Goal: Information Seeking & Learning: Learn about a topic

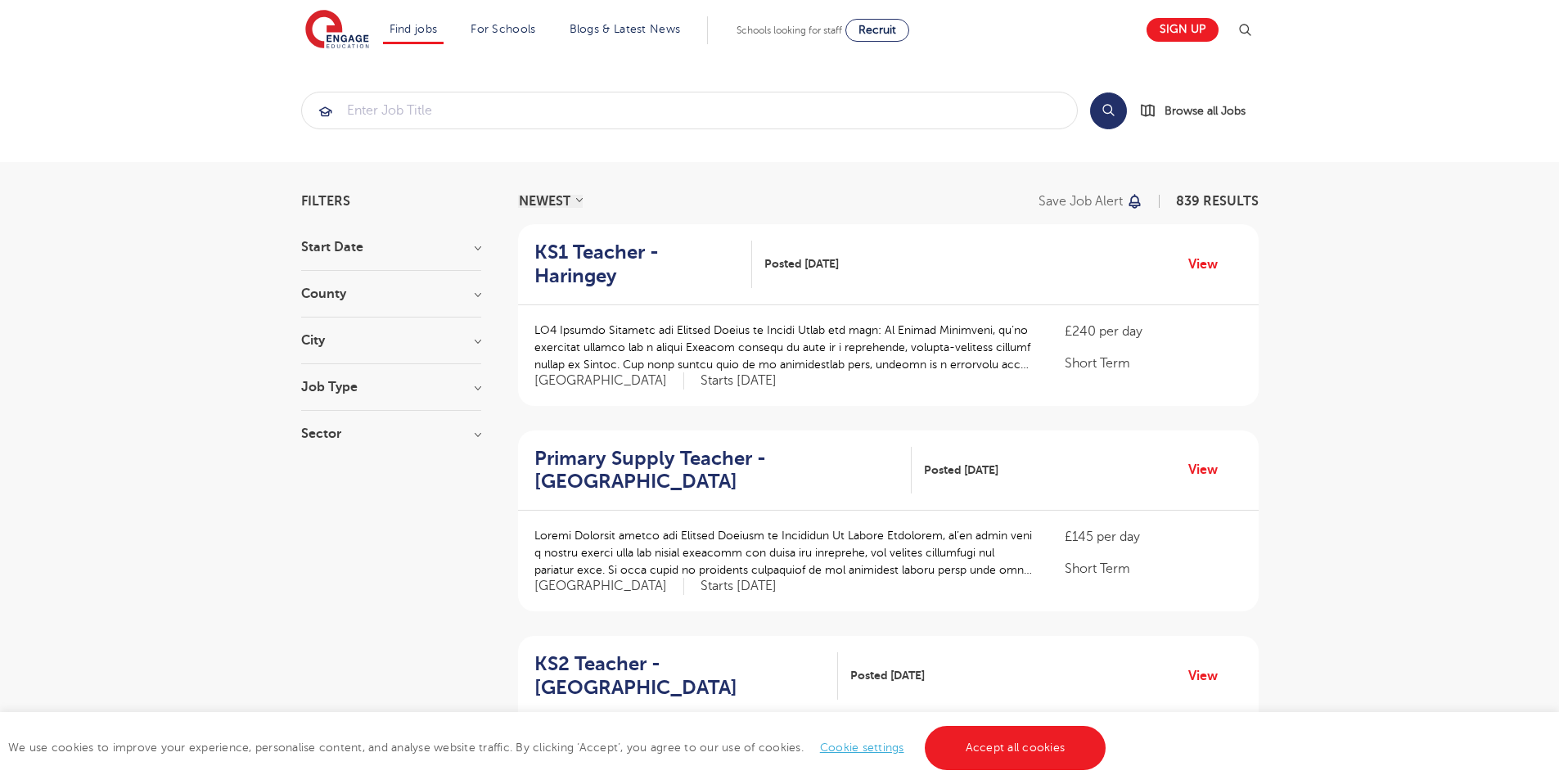
click at [479, 343] on h3 "City" at bounding box center [391, 340] width 180 height 13
click at [344, 516] on button "Show more" at bounding box center [335, 523] width 69 height 15
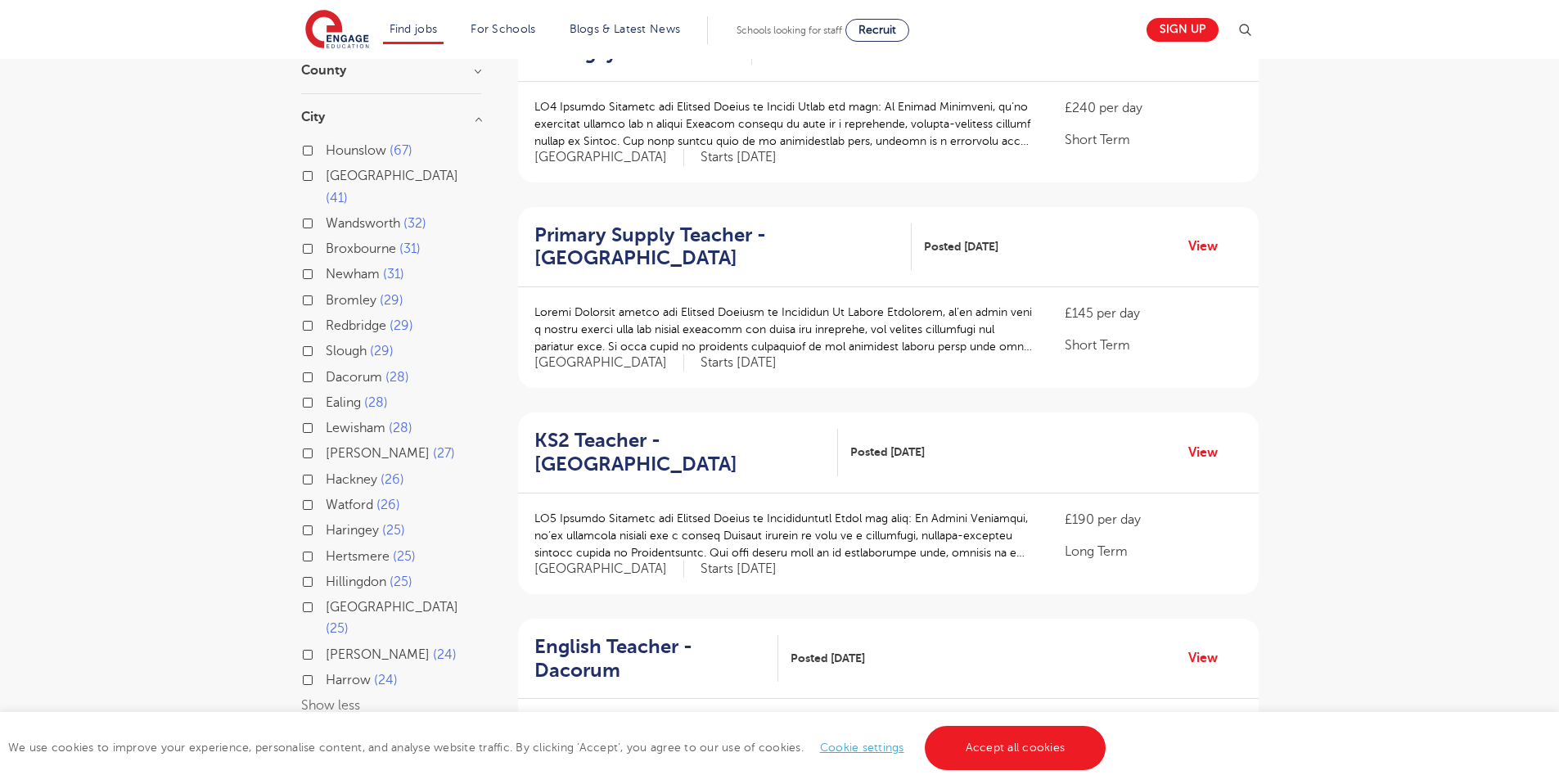
scroll to position [234, 0]
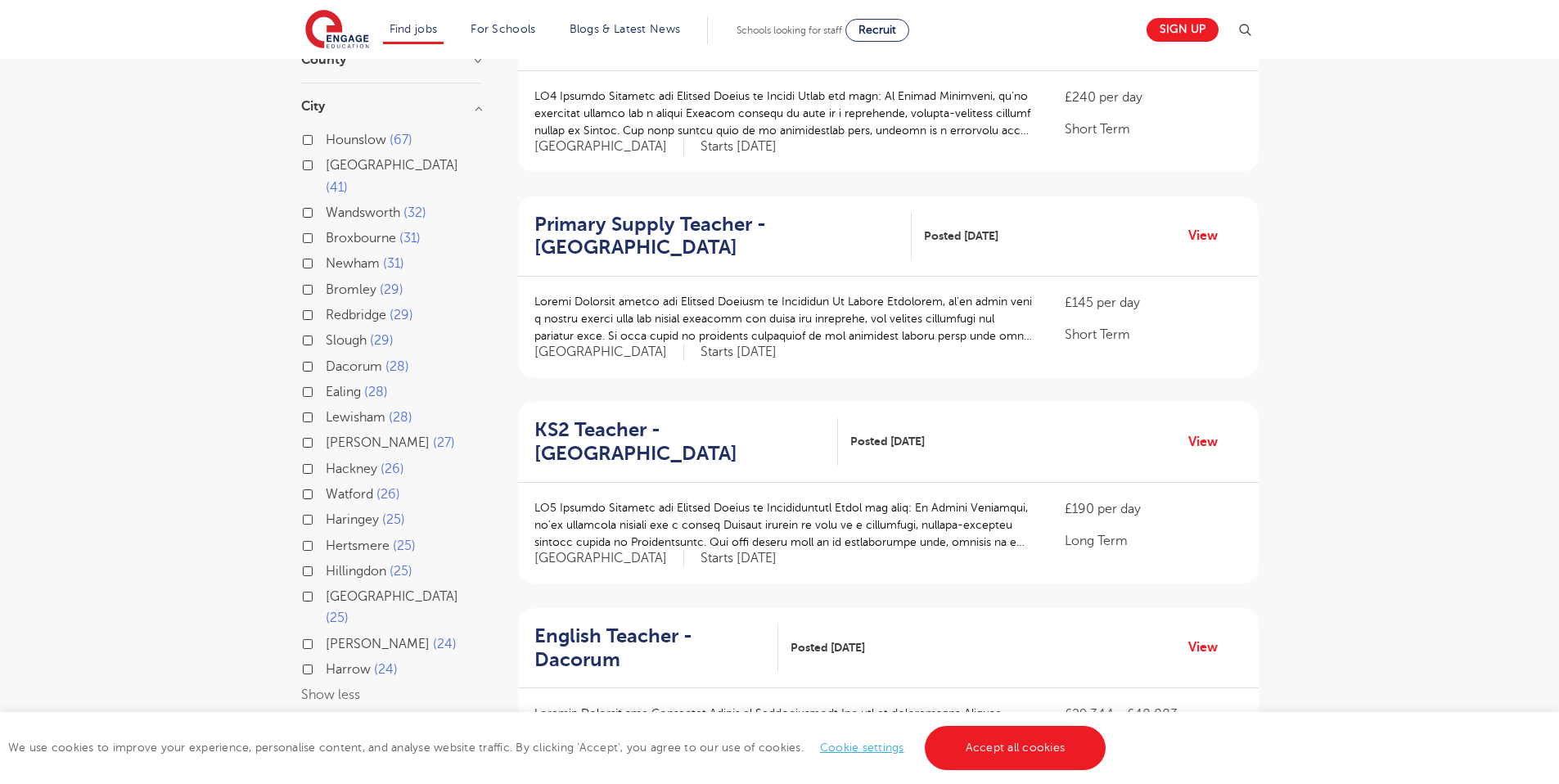
click at [325, 509] on label "Haringey 25" at bounding box center [365, 519] width 79 height 21
click at [325, 512] on input "Haringey 25" at bounding box center [331, 518] width 11 height 11
checkbox input "true"
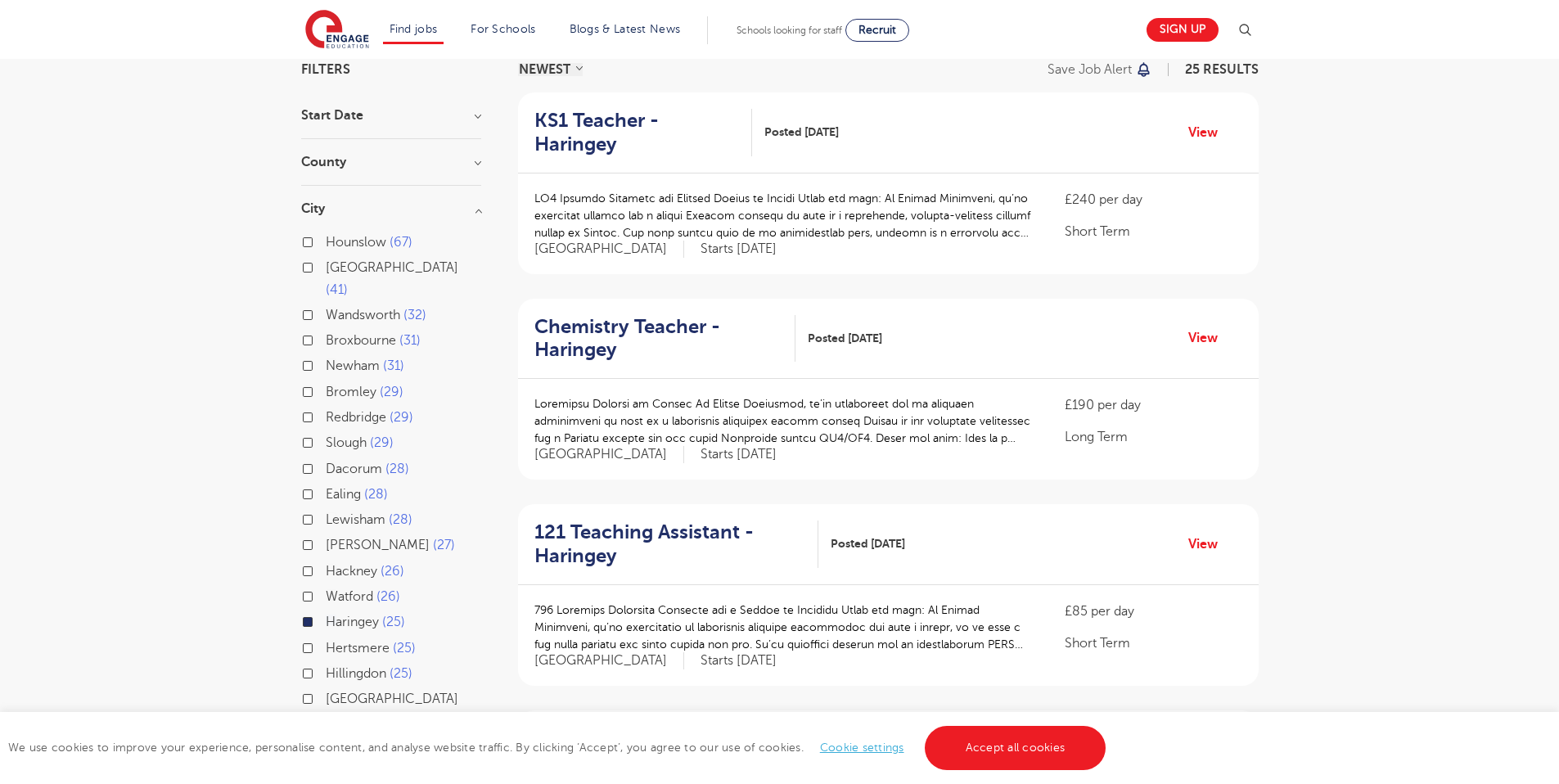
scroll to position [132, 0]
click at [480, 214] on h3 "City" at bounding box center [391, 208] width 180 height 13
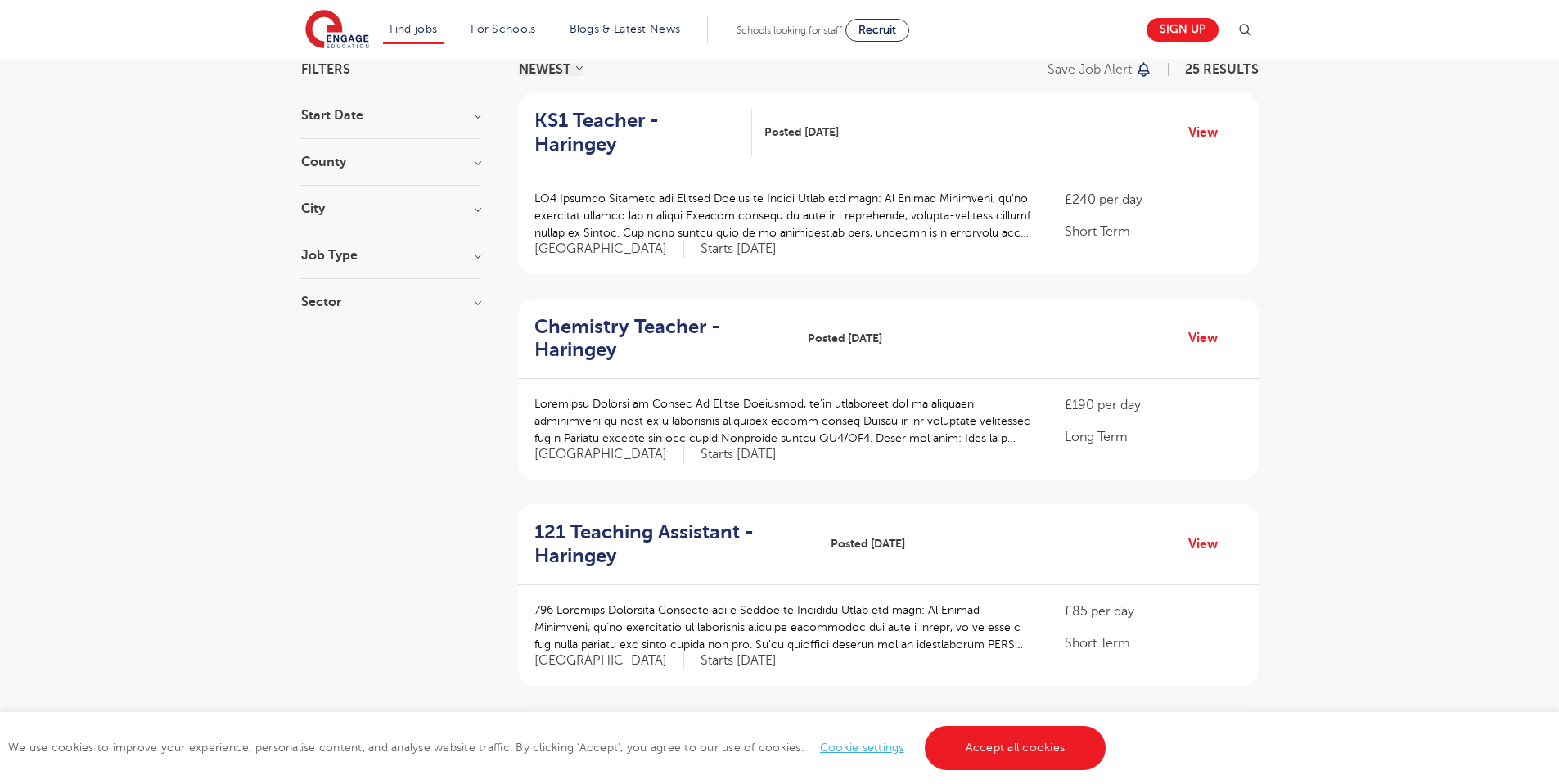
click at [480, 262] on div "Job Type" at bounding box center [391, 263] width 180 height 30
click at [476, 260] on h3 "Job Type" at bounding box center [391, 255] width 180 height 13
click at [475, 260] on h3 "Job Type" at bounding box center [391, 255] width 180 height 13
click at [477, 303] on h3 "Sector" at bounding box center [391, 302] width 180 height 13
click at [325, 361] on label "Long Term 10" at bounding box center [369, 360] width 88 height 21
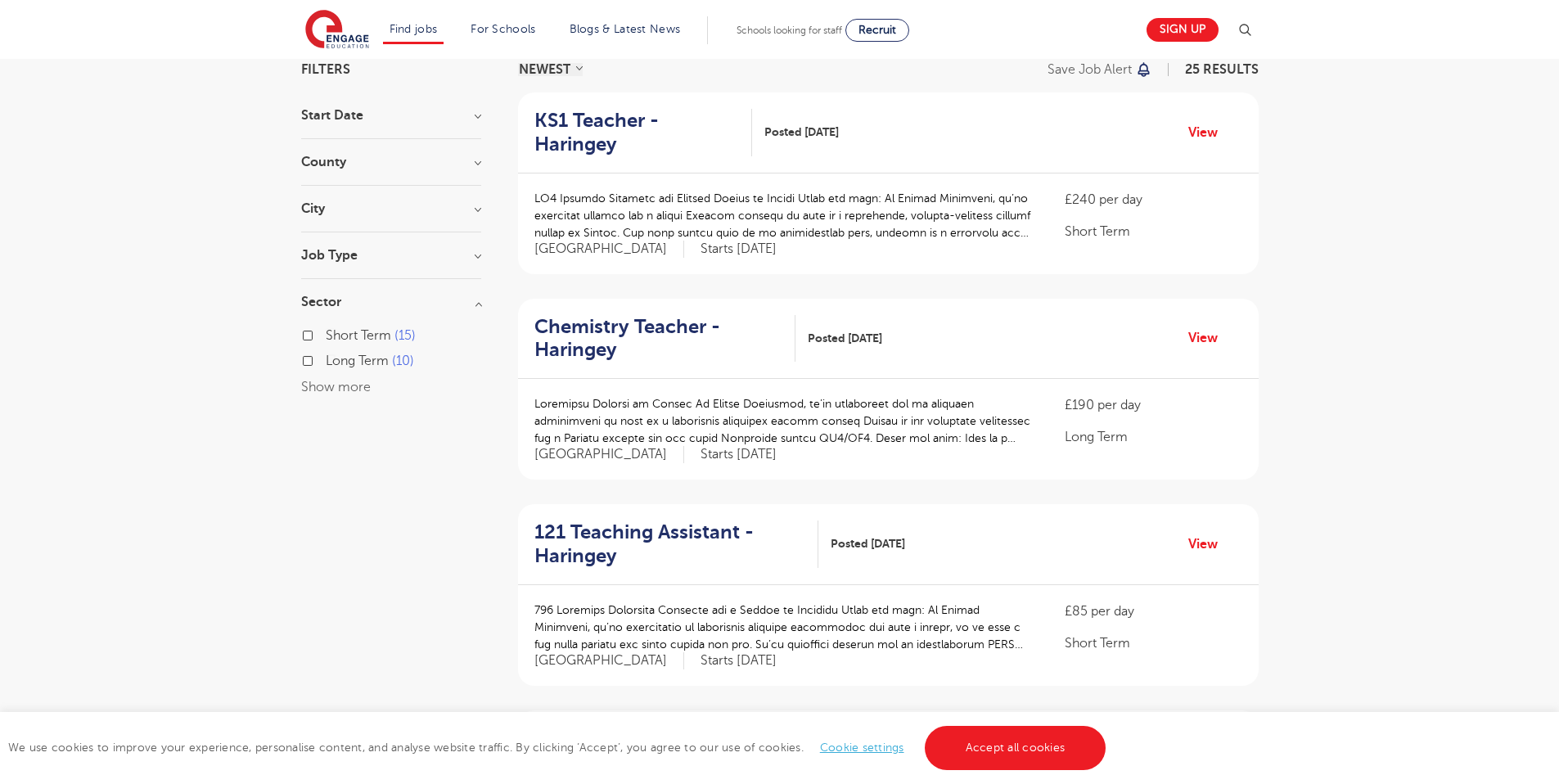
click at [325, 361] on input "Long Term 10" at bounding box center [331, 359] width 11 height 11
checkbox input "true"
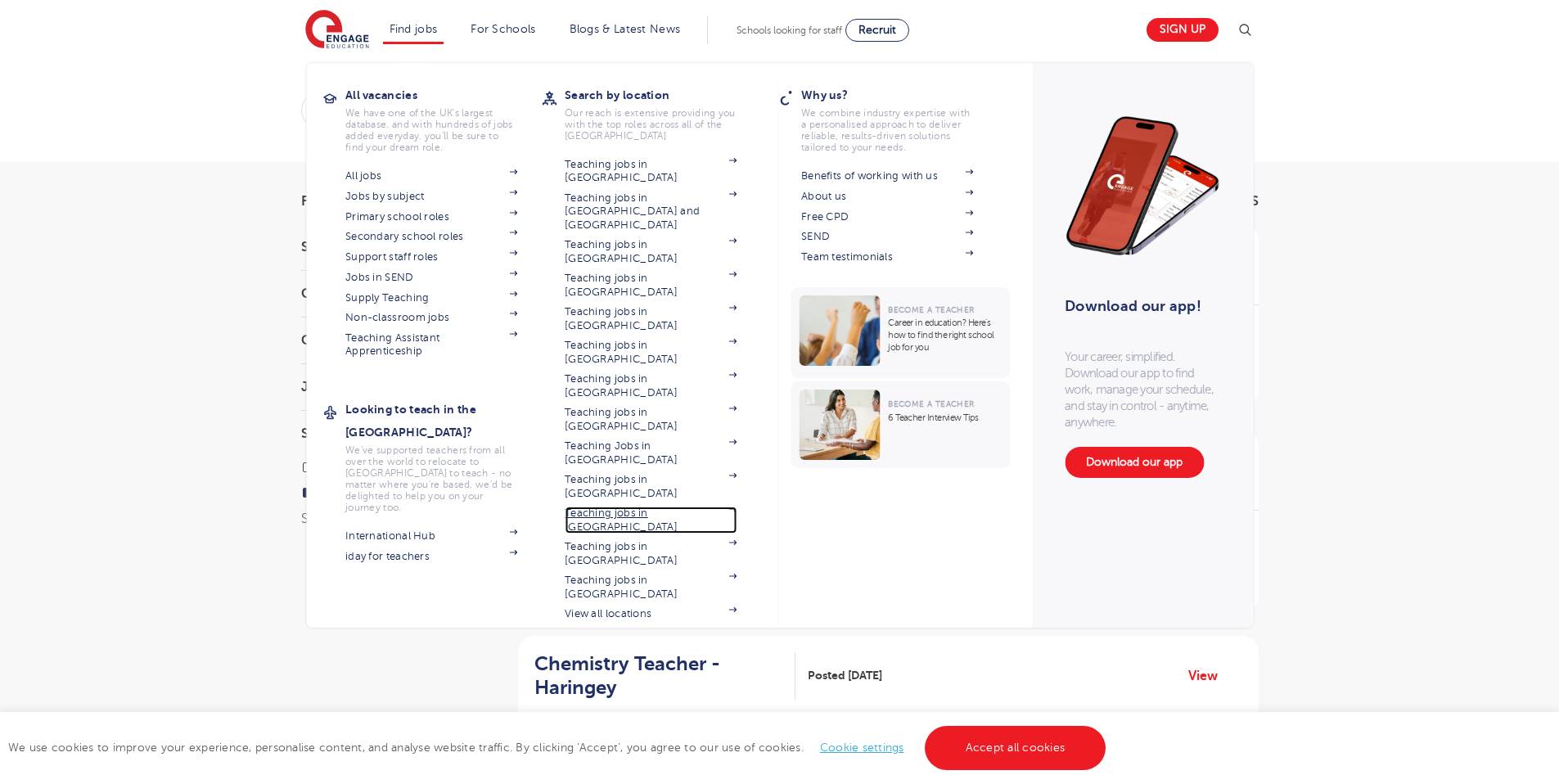
click at [635, 507] on link "Teaching jobs in [GEOGRAPHIC_DATA]" at bounding box center [651, 520] width 171 height 27
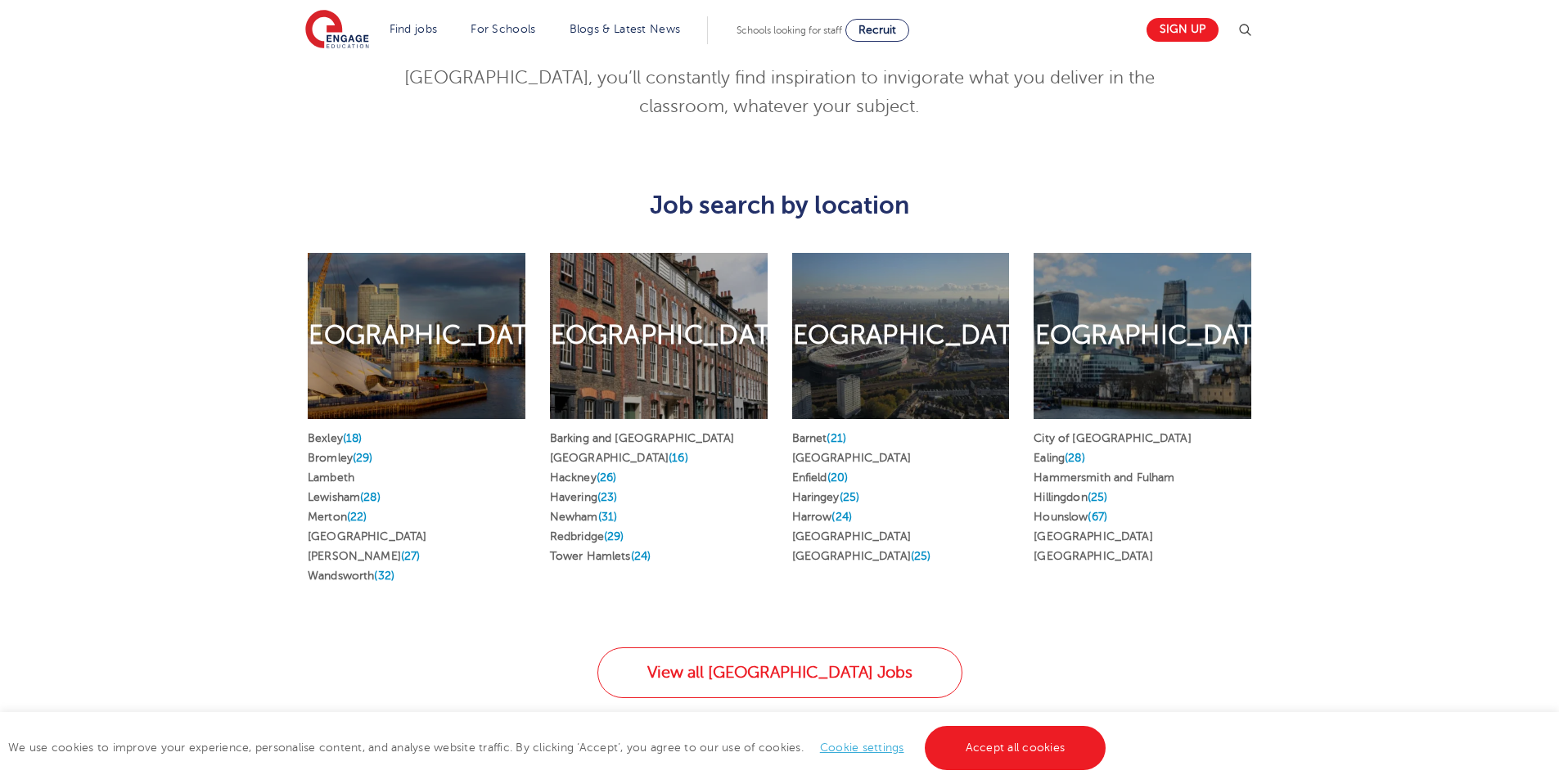
scroll to position [909, 0]
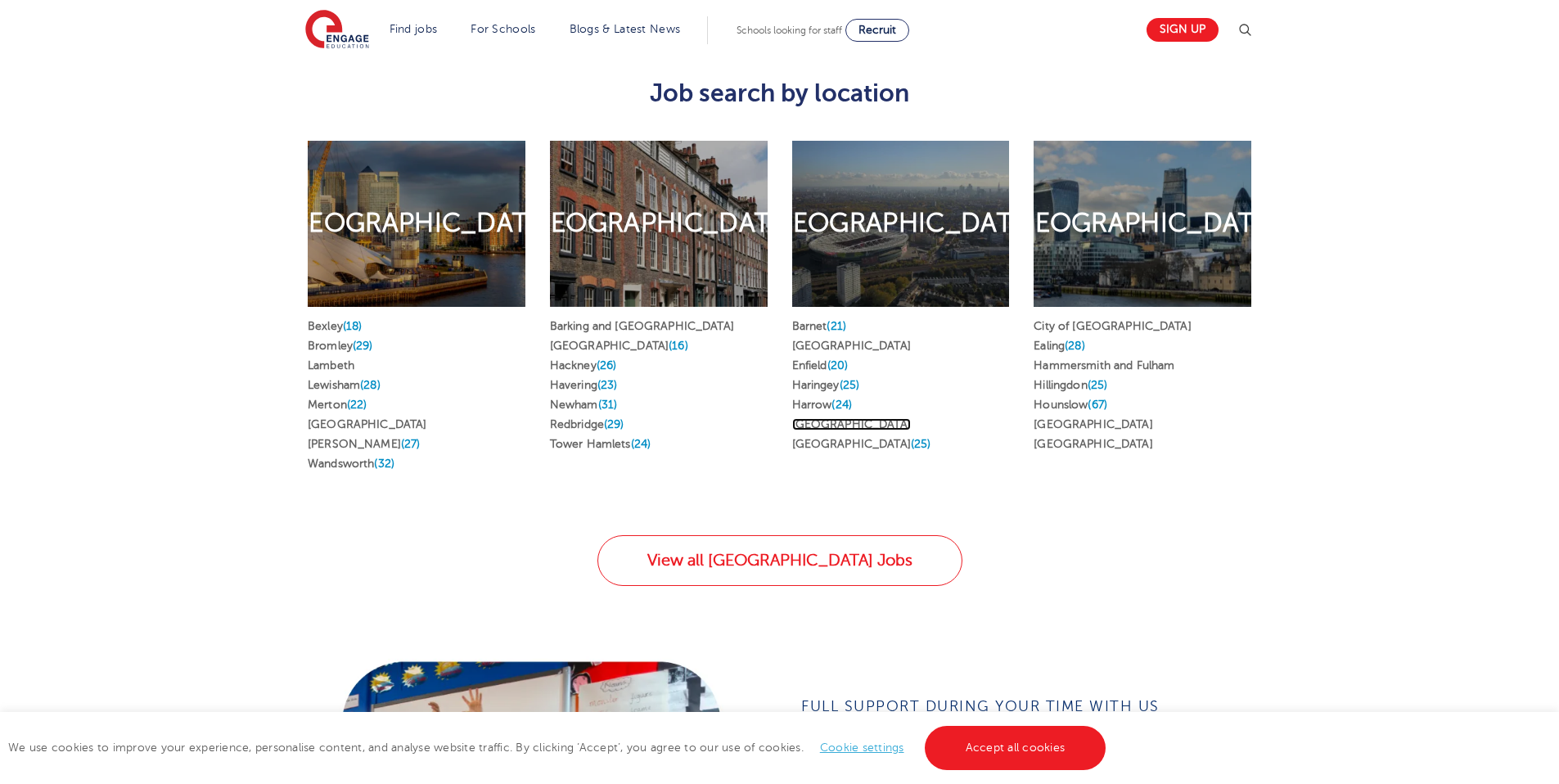
click at [815, 418] on link "Islington" at bounding box center [851, 424] width 119 height 12
click at [822, 320] on link "Barnet (21)" at bounding box center [819, 325] width 54 height 12
click at [827, 398] on link "Harrow (24)" at bounding box center [822, 404] width 60 height 12
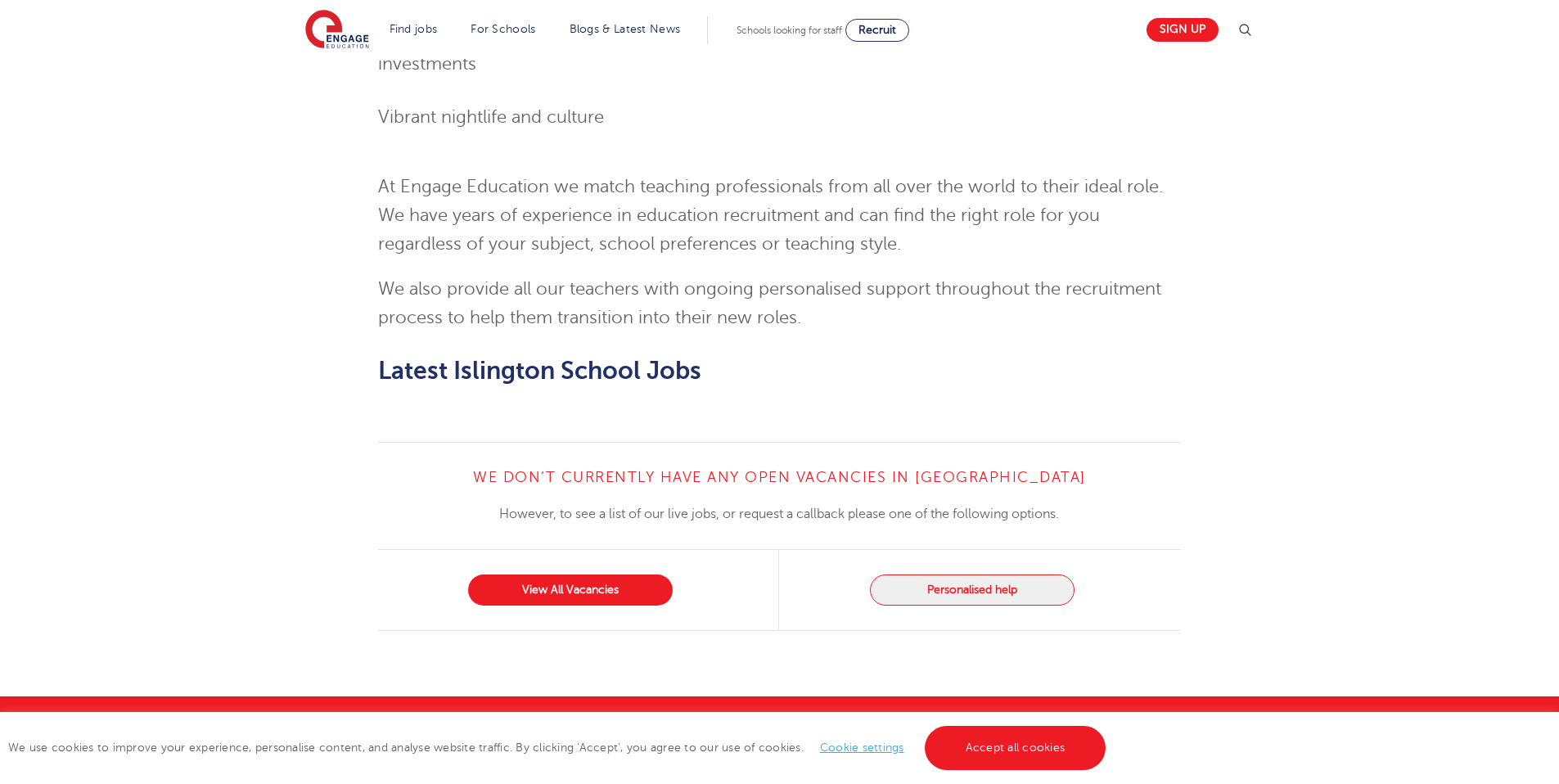
scroll to position [1792, 0]
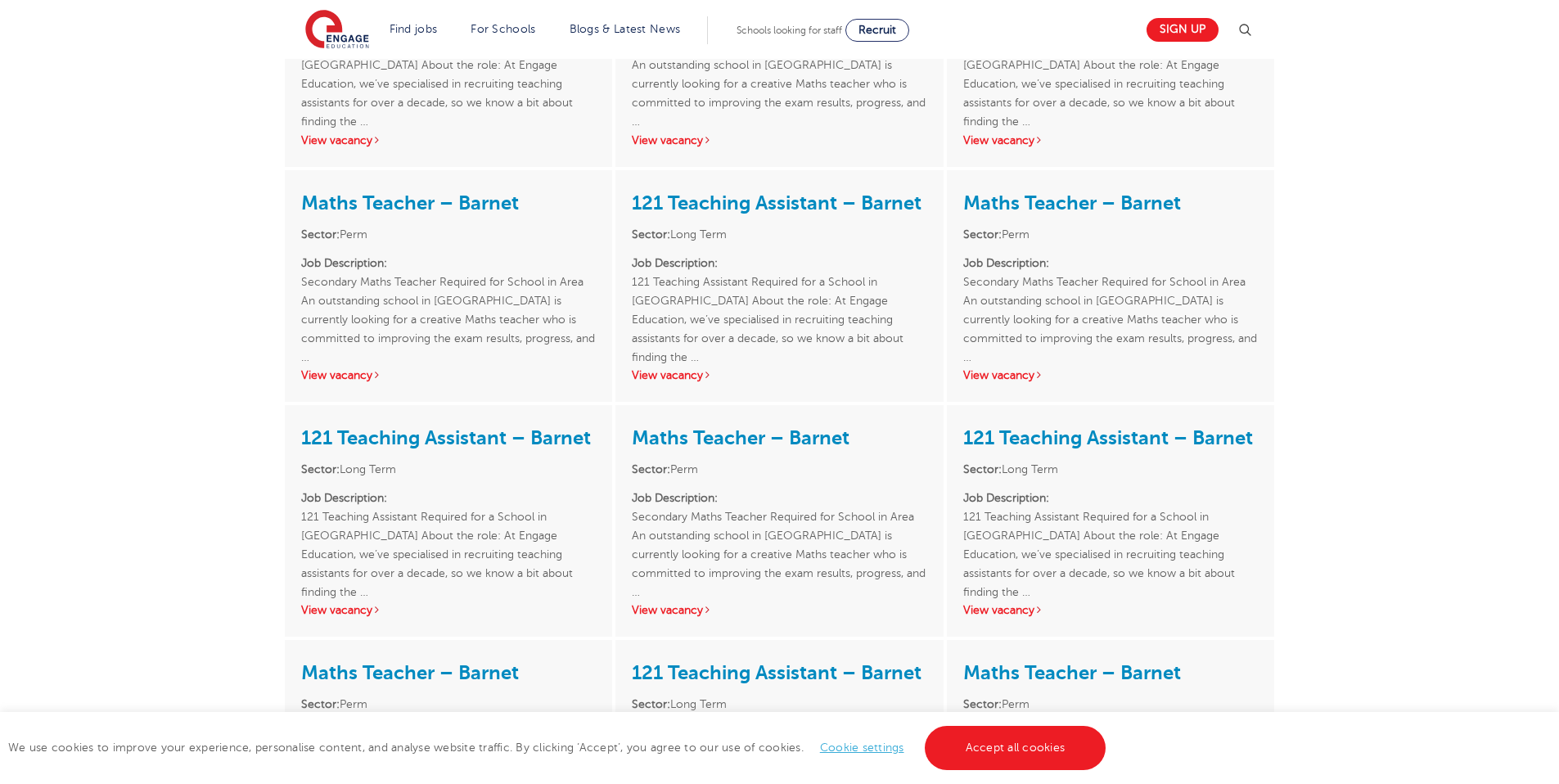
scroll to position [2697, 0]
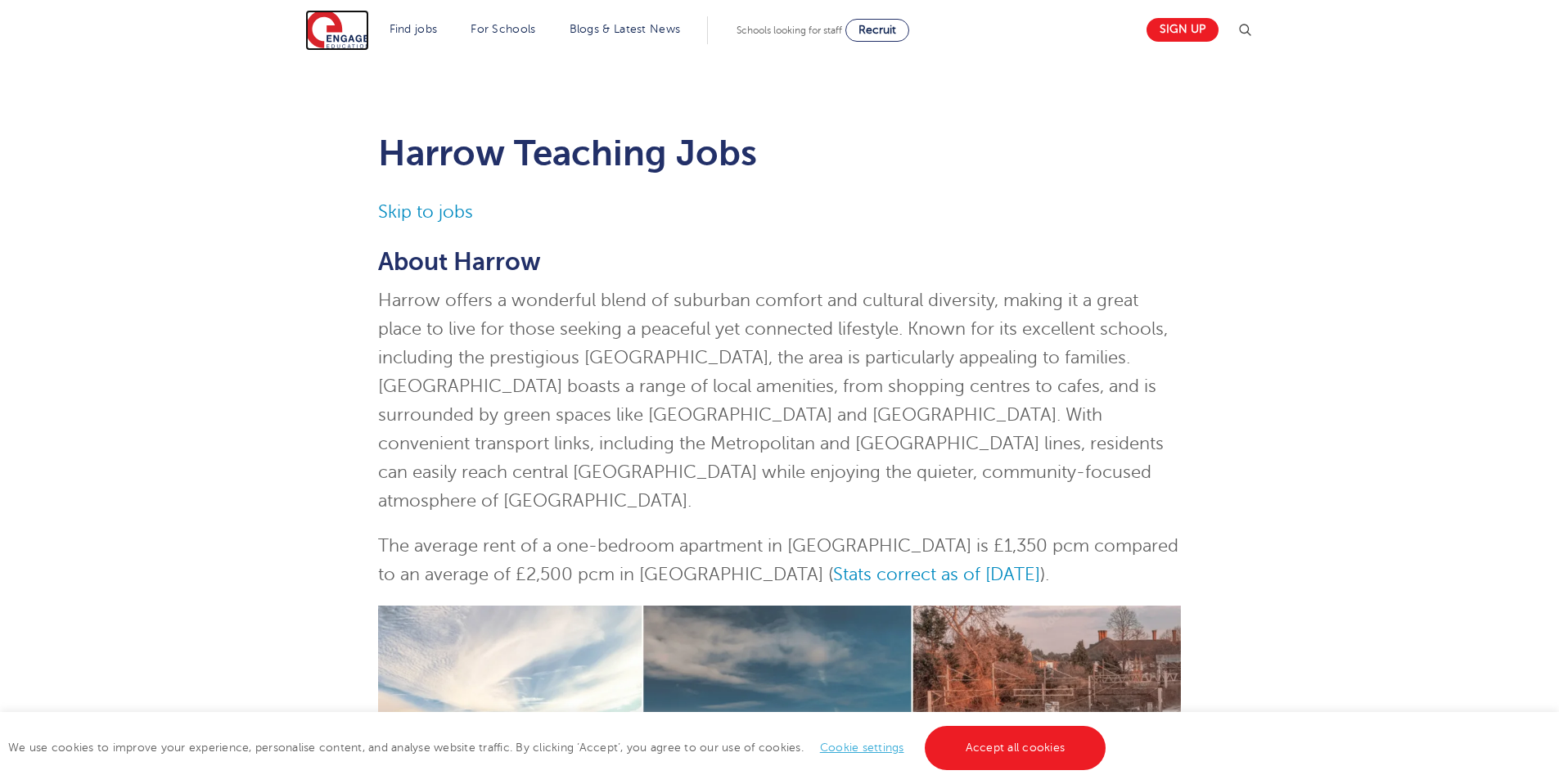
click at [325, 33] on img at bounding box center [336, 30] width 64 height 41
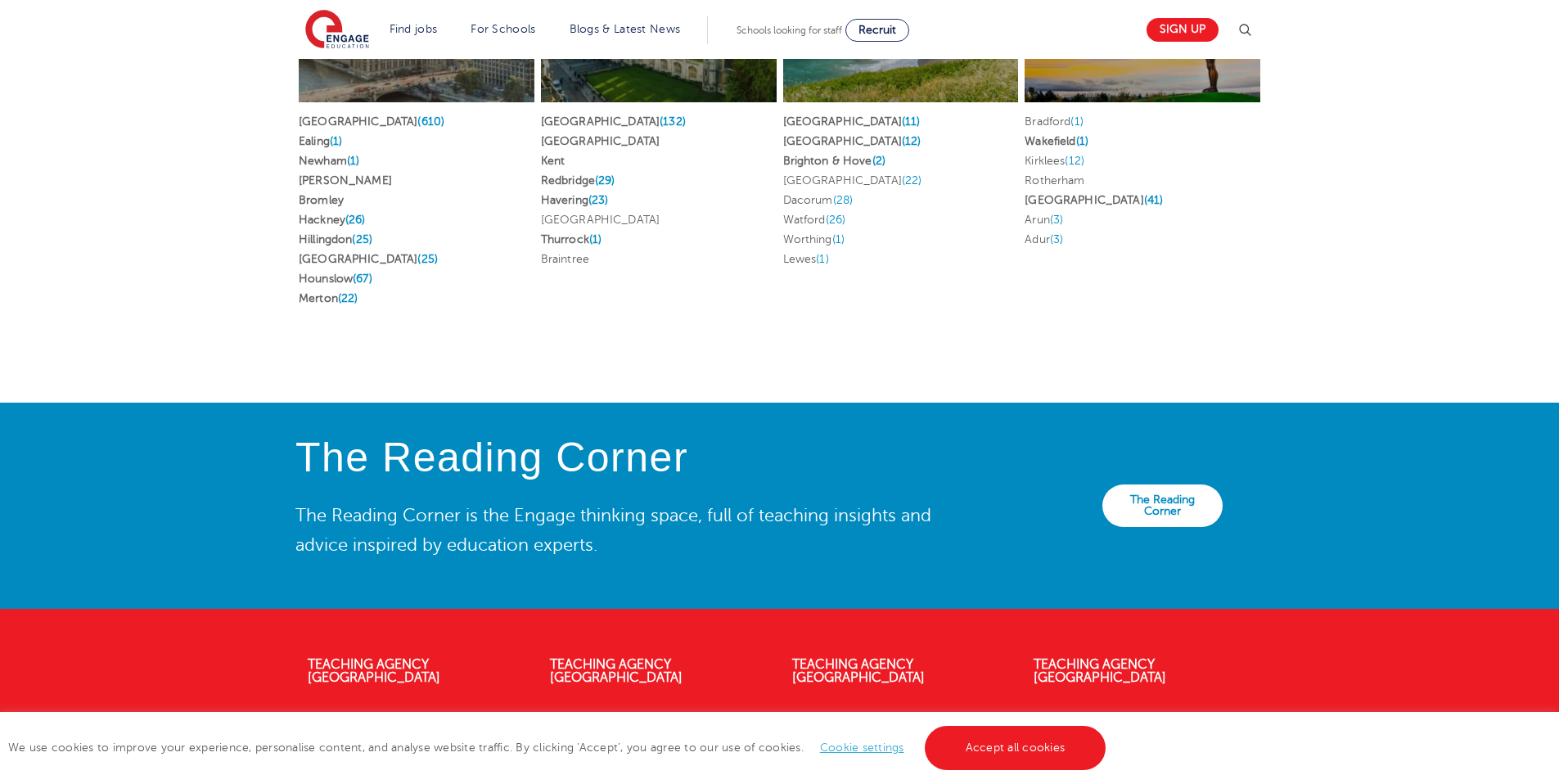
scroll to position [3575, 0]
